Goal: Find specific page/section: Find specific page/section

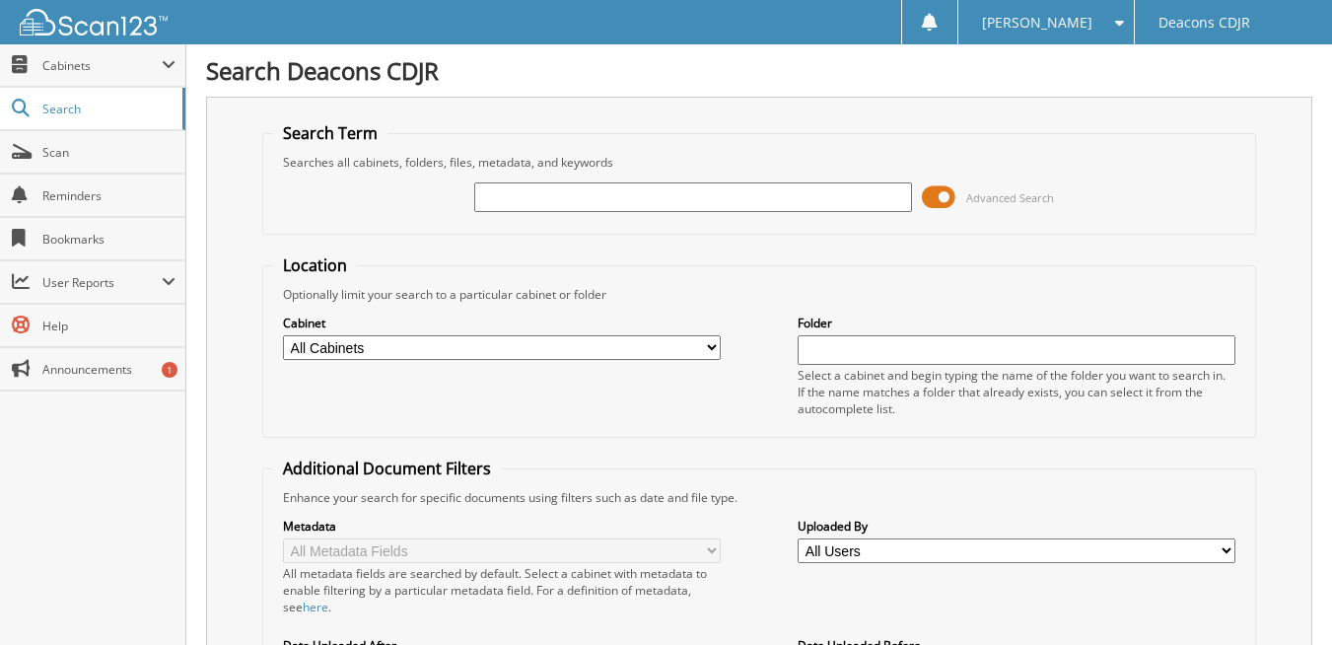
click at [586, 193] on input "text" at bounding box center [693, 197] width 438 height 30
type input "38786"
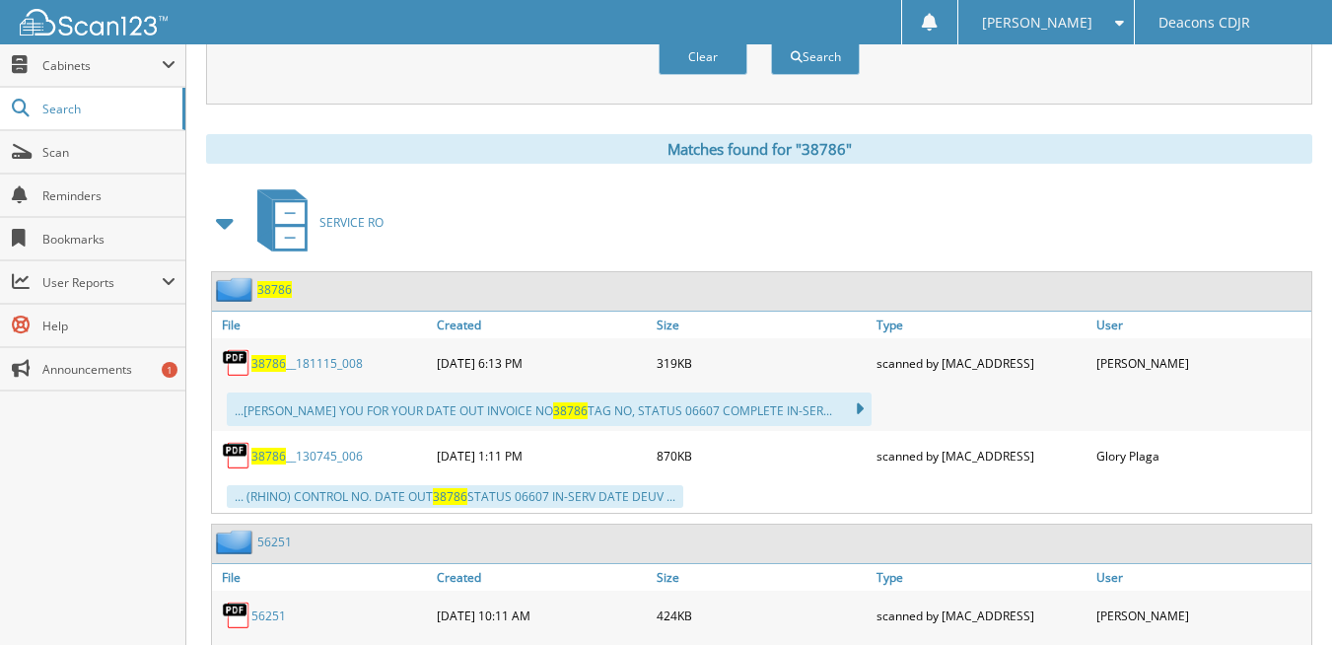
scroll to position [788, 0]
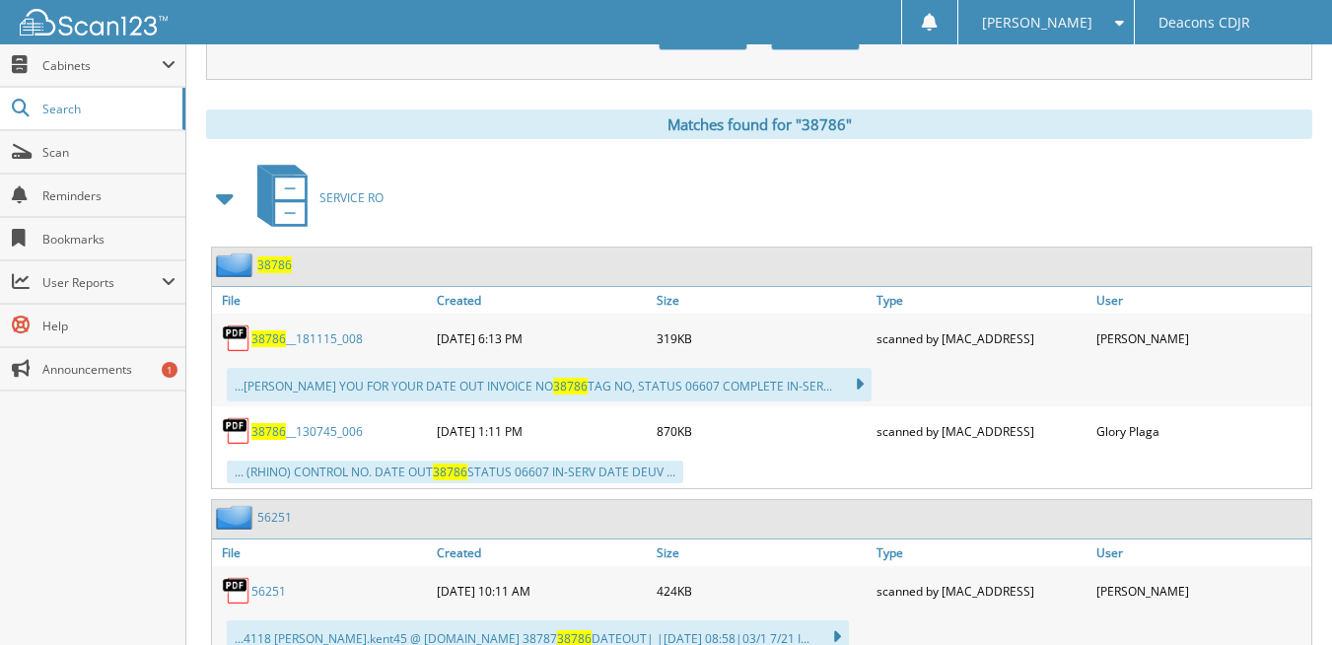
click at [279, 338] on span "38786" at bounding box center [268, 338] width 34 height 17
